Goal: Task Accomplishment & Management: Manage account settings

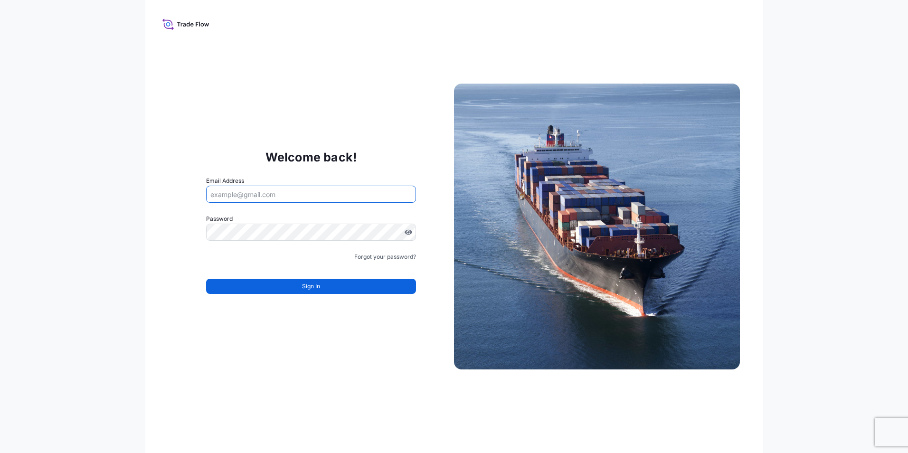
click at [285, 196] on input "Email Address" at bounding box center [311, 194] width 210 height 17
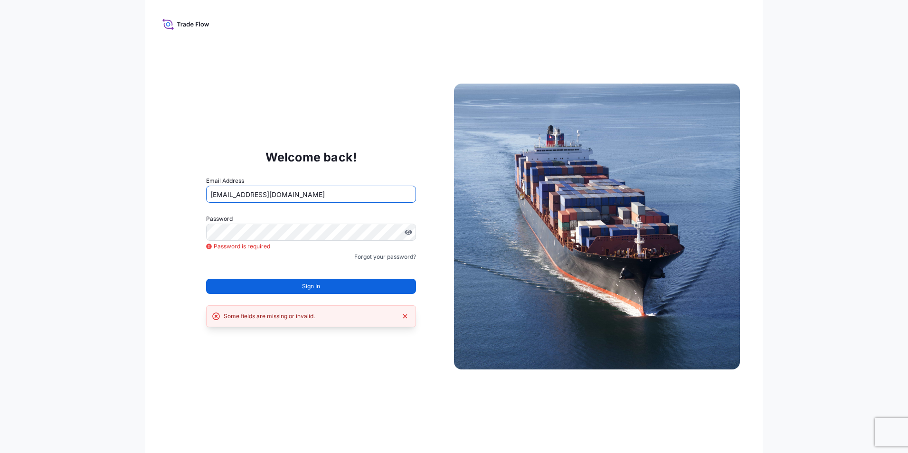
type input "[EMAIL_ADDRESS][DOMAIN_NAME]"
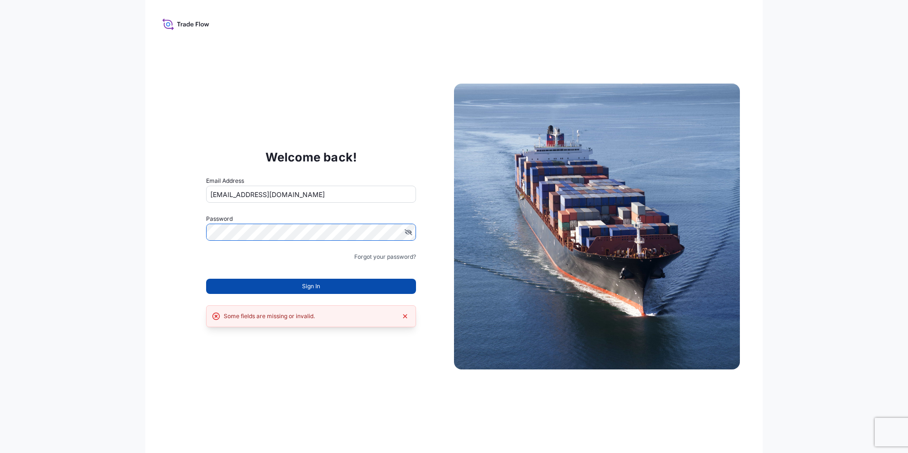
click at [352, 287] on button "Sign In" at bounding box center [311, 286] width 210 height 15
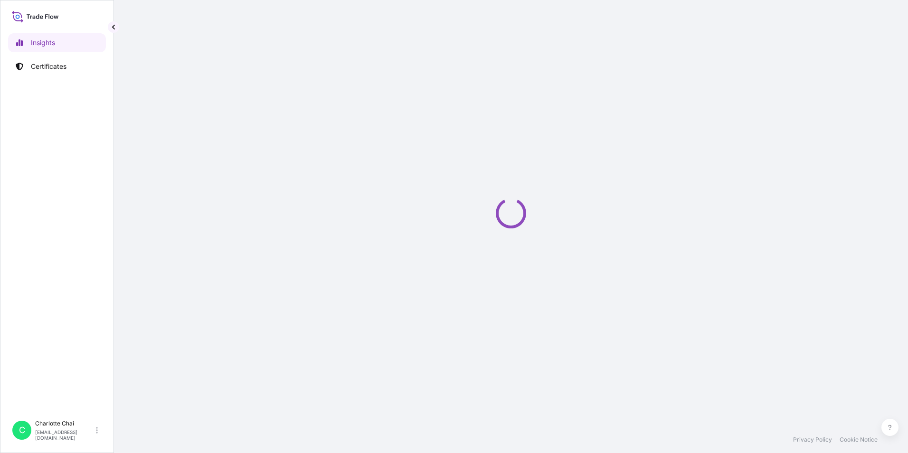
select select "2025"
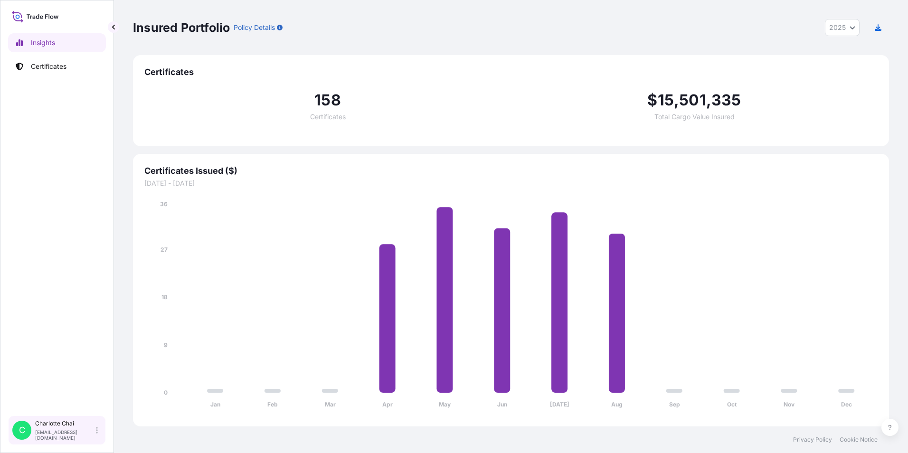
click at [51, 434] on p "[EMAIL_ADDRESS][DOMAIN_NAME]" at bounding box center [64, 434] width 59 height 11
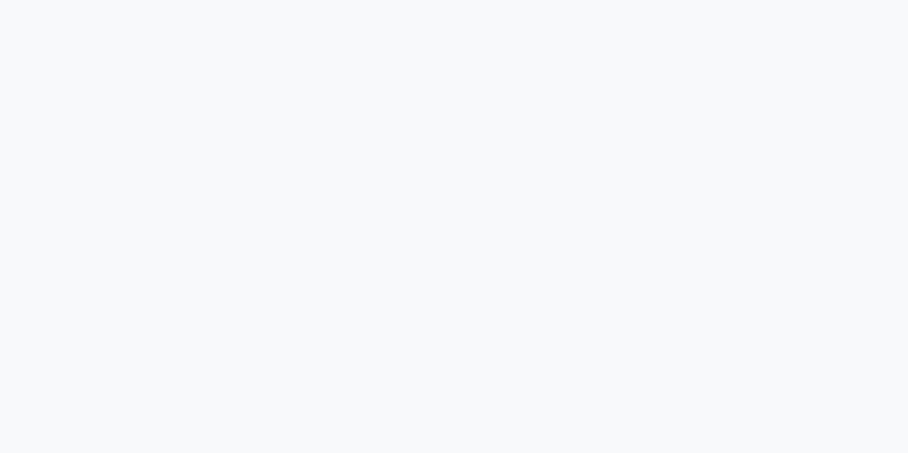
click at [613, 63] on div at bounding box center [454, 226] width 908 height 453
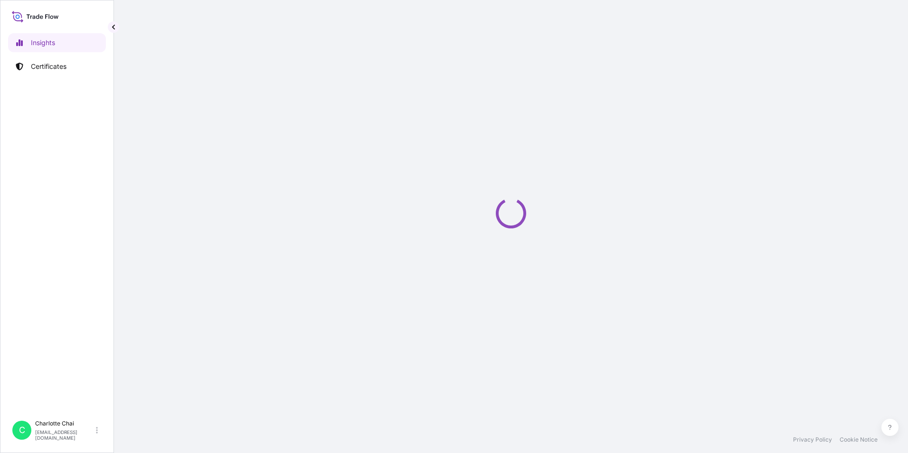
select select "2025"
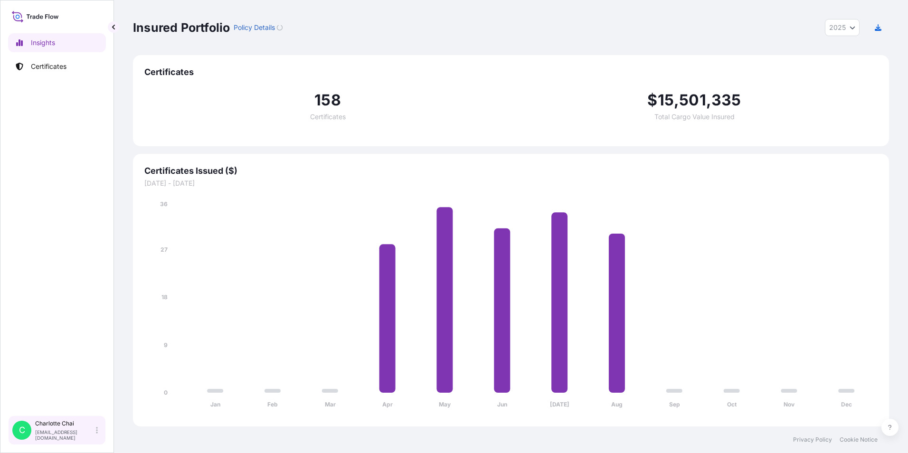
click at [90, 433] on div "[PERSON_NAME] [PERSON_NAME][EMAIL_ADDRESS][DOMAIN_NAME]" at bounding box center [68, 430] width 66 height 21
